Goal: Information Seeking & Learning: Learn about a topic

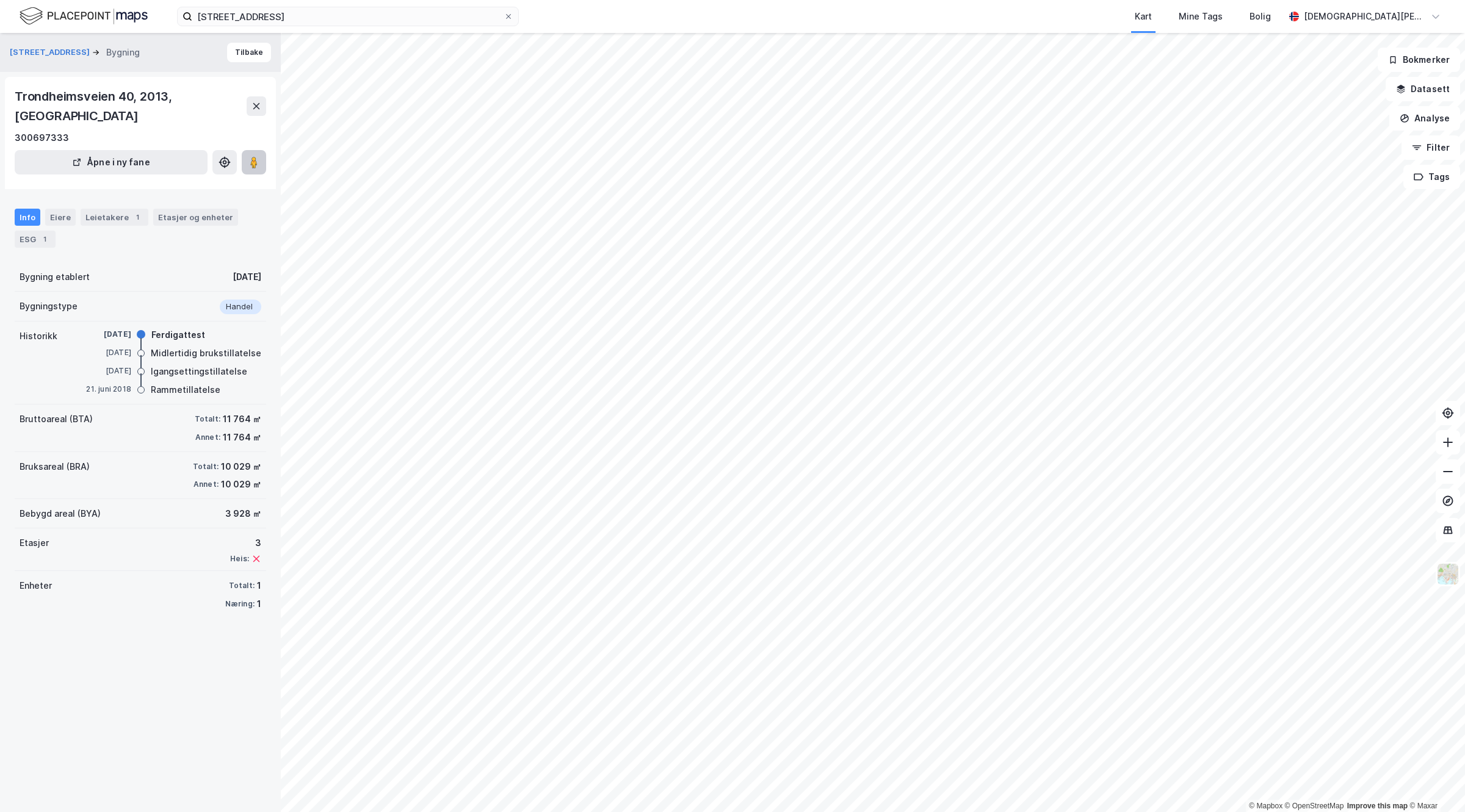
click at [261, 150] on button at bounding box center [254, 162] width 24 height 24
